Goal: Task Accomplishment & Management: Manage account settings

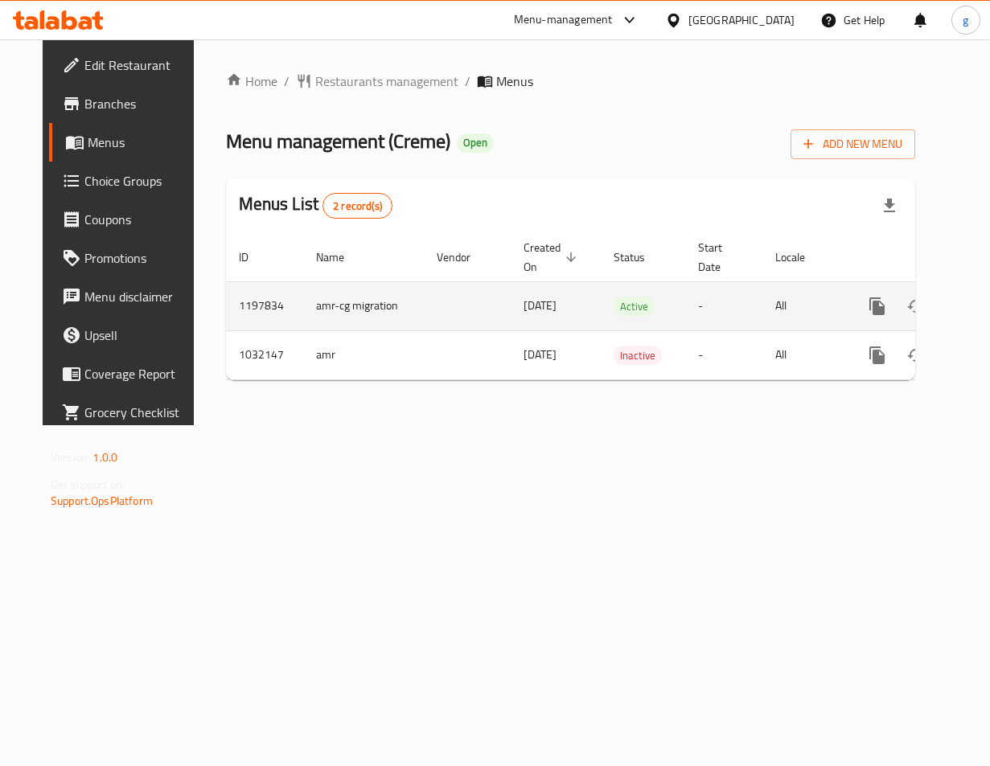
click at [613, 310] on span "Active" at bounding box center [633, 306] width 41 height 18
click at [240, 305] on td "1197834" at bounding box center [264, 305] width 77 height 49
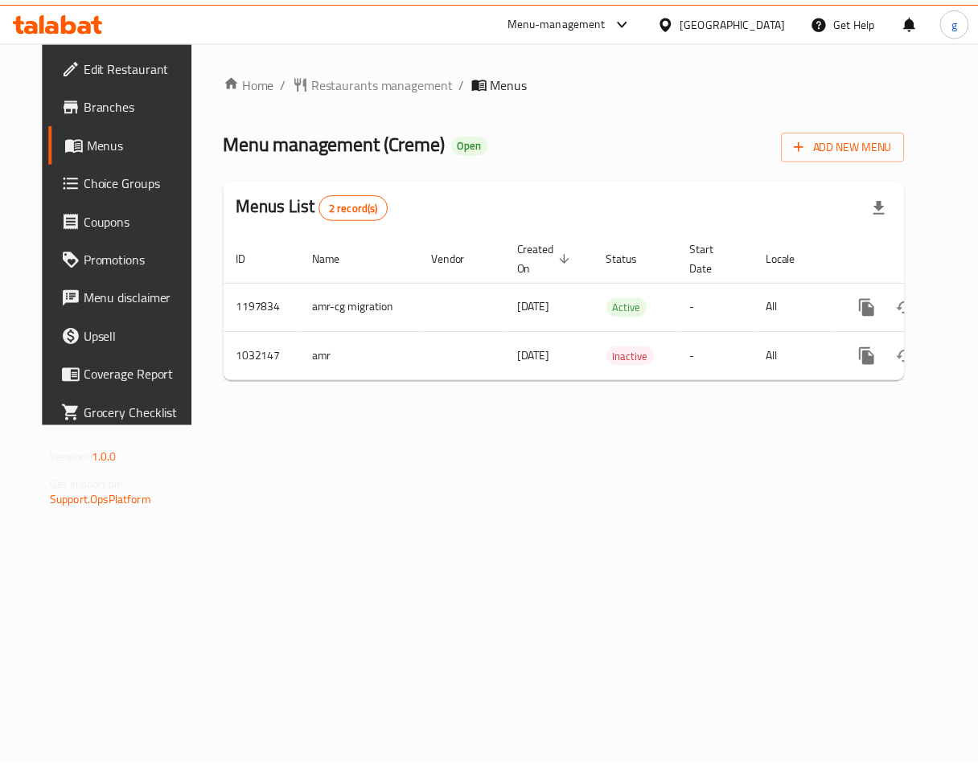
scroll to position [0, 39]
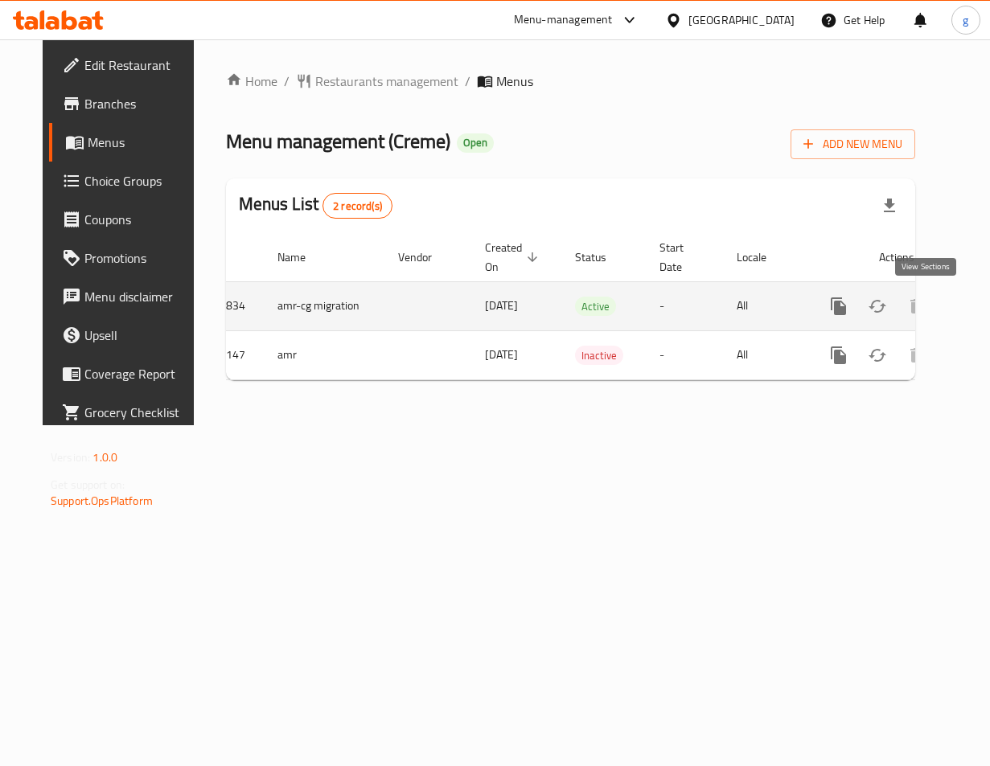
click at [937, 307] on link "enhanced table" at bounding box center [954, 306] width 39 height 39
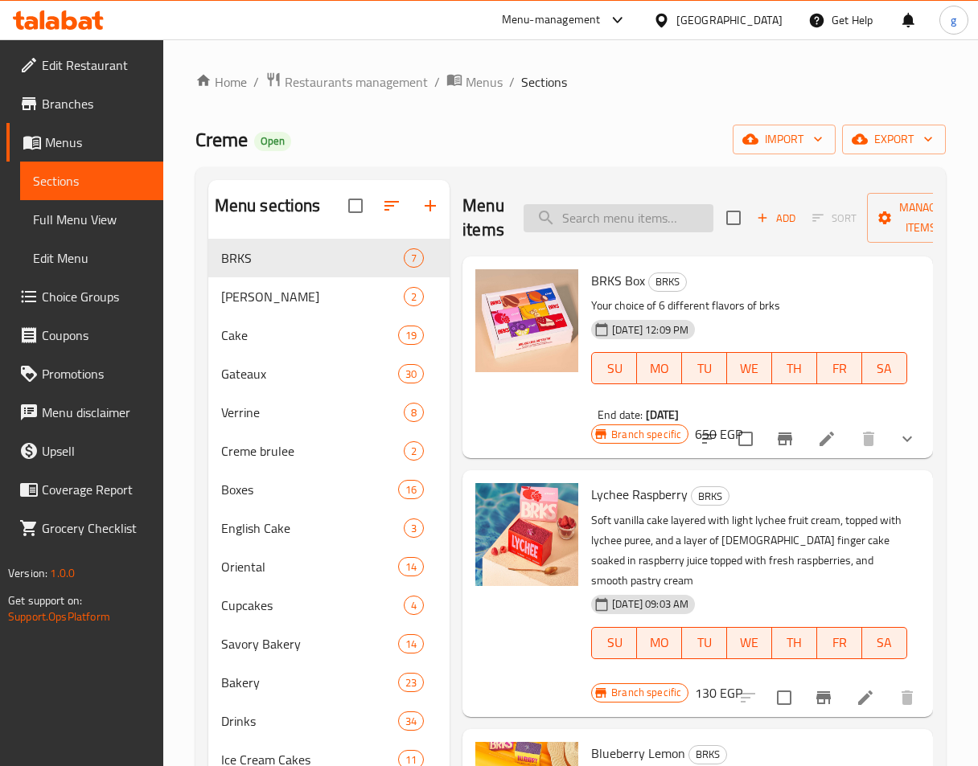
click at [620, 223] on input "search" at bounding box center [618, 218] width 190 height 28
paste input "Lotus Basbosa"
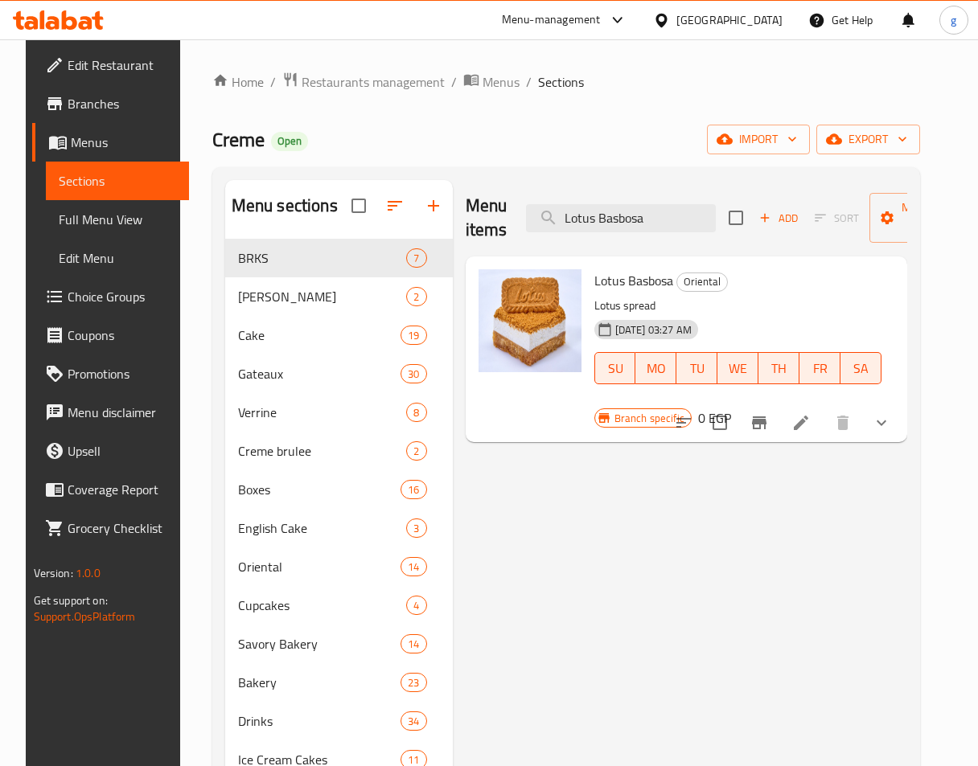
type input "Lotus Basbosa"
click at [815, 420] on li at bounding box center [800, 422] width 45 height 29
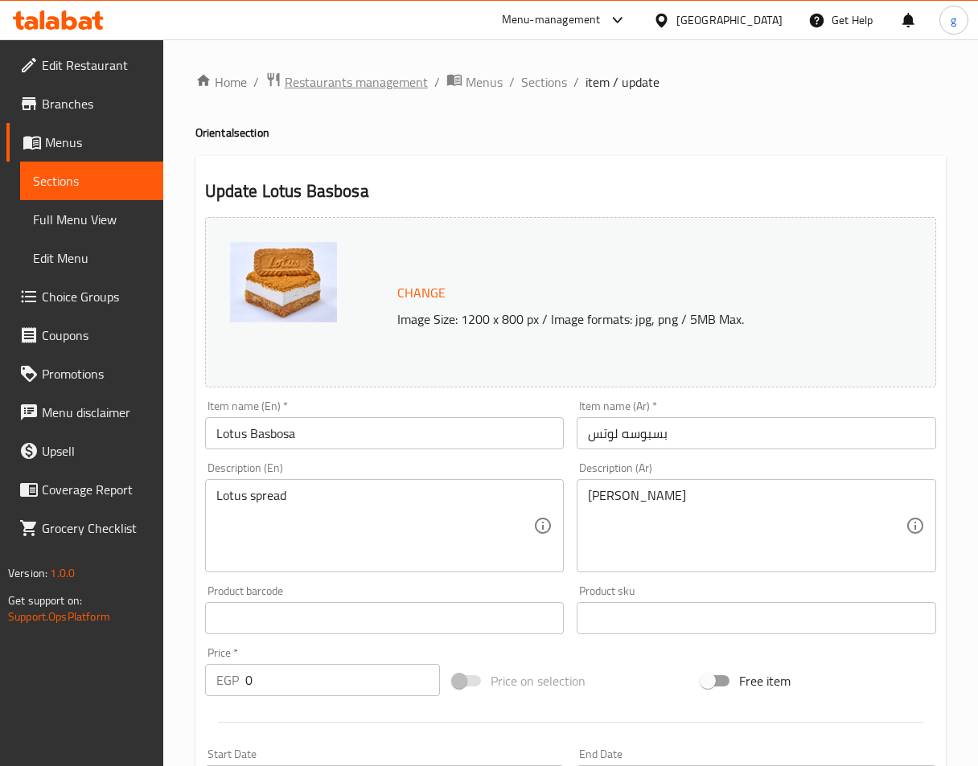
click at [351, 93] on div "Home / Restaurants management / Menus / Sections / item / update Oriental secti…" at bounding box center [570, 641] width 750 height 1138
click at [351, 88] on span "Restaurants management" at bounding box center [356, 81] width 143 height 19
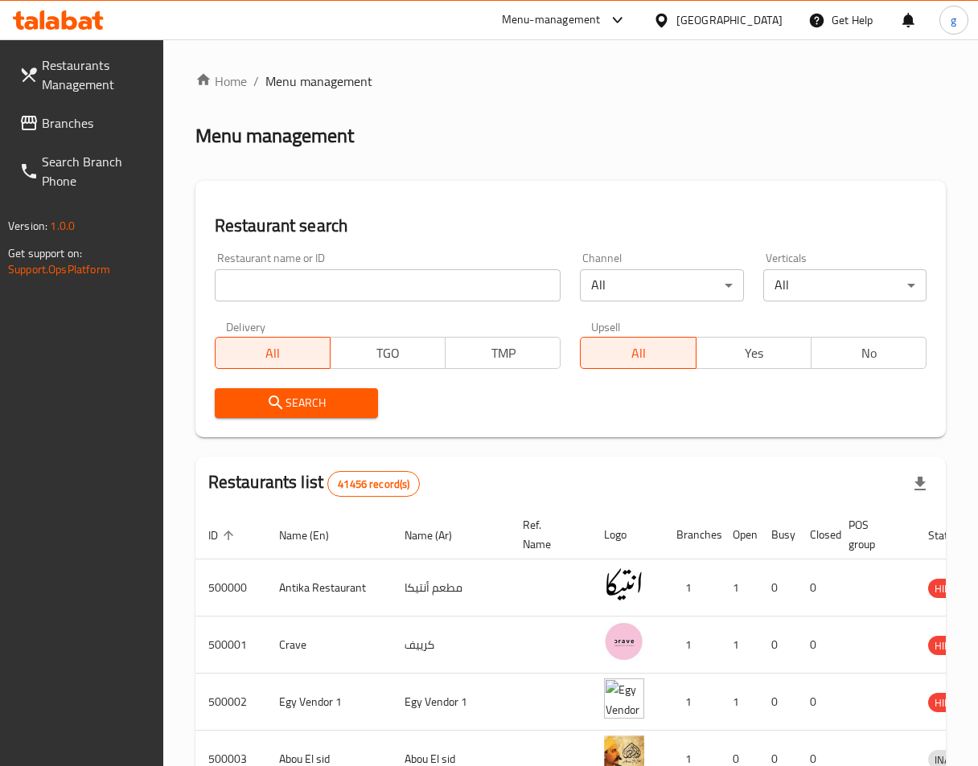
click at [53, 127] on span "Branches" at bounding box center [96, 122] width 109 height 19
